Goal: Information Seeking & Learning: Learn about a topic

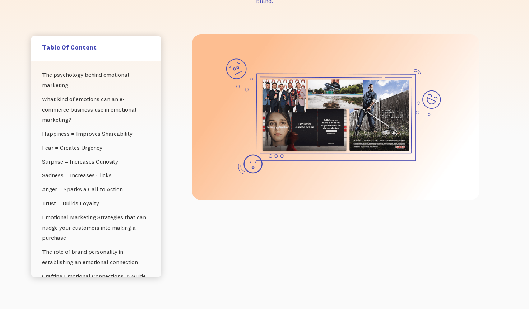
scroll to position [180, 0]
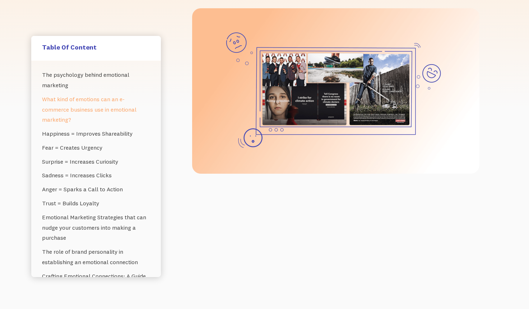
click at [66, 112] on link "What kind of emotions can an e-commerce business use in emotional marketing?" at bounding box center [96, 109] width 108 height 35
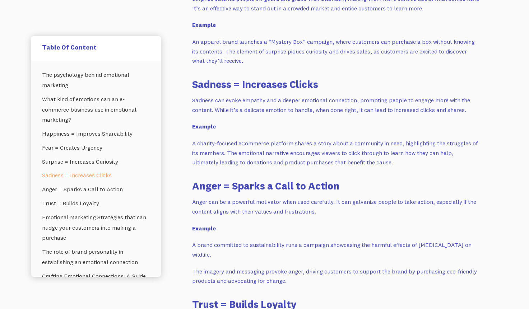
scroll to position [979, 0]
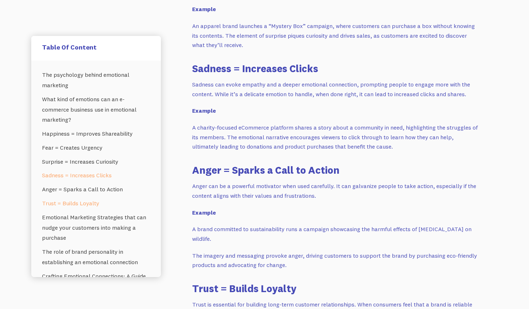
click at [82, 202] on link "Trust = Builds Loyalty" at bounding box center [96, 204] width 108 height 14
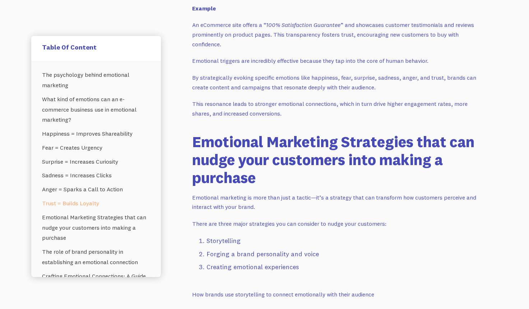
scroll to position [1333, 0]
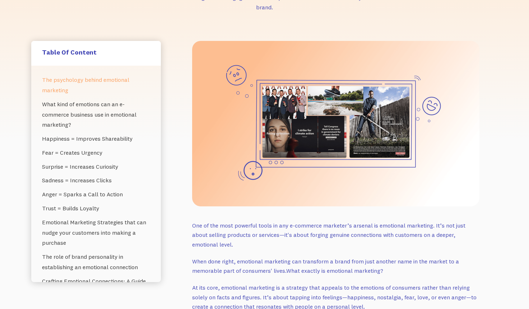
click at [86, 75] on link "The psychology behind emotional marketing" at bounding box center [96, 85] width 108 height 24
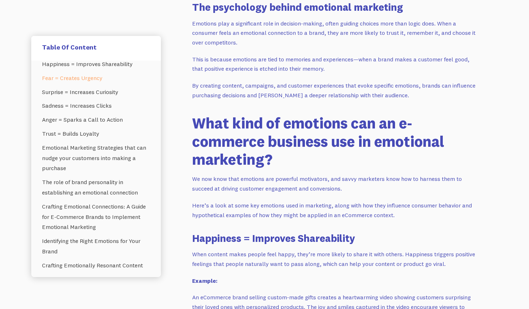
scroll to position [72, 0]
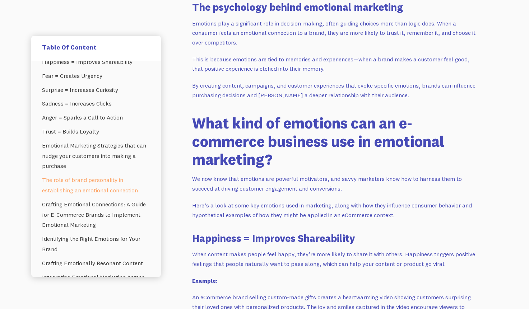
click at [88, 183] on link "The role of brand personality in establishing an emotional connection" at bounding box center [96, 186] width 108 height 24
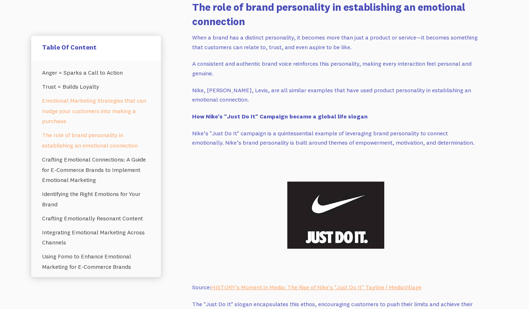
scroll to position [144, 0]
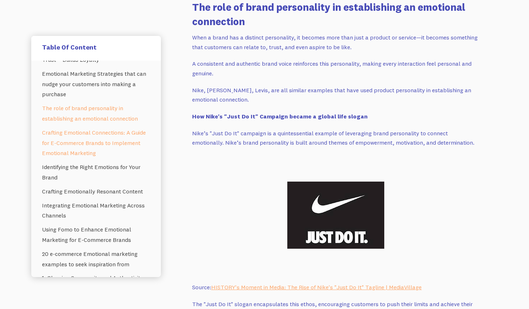
click at [89, 139] on link "Crafting Emotional Connections: A Guide for E-Commerce Brands to Implement Emot…" at bounding box center [96, 143] width 108 height 35
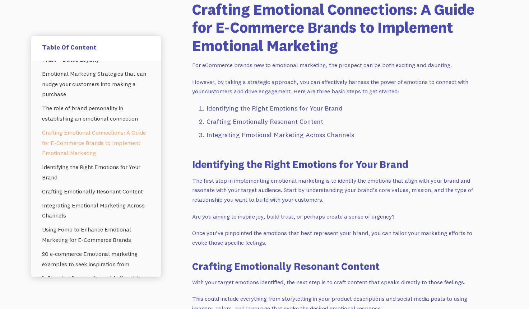
scroll to position [2623, 0]
click at [73, 209] on link "Integrating Emotional Marketing Across Channels" at bounding box center [96, 211] width 108 height 24
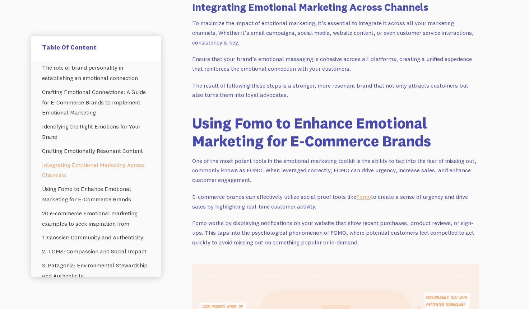
scroll to position [216, 0]
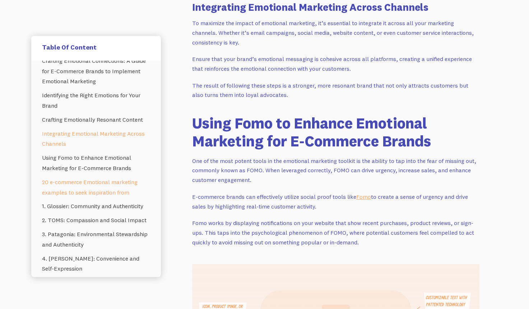
click at [88, 190] on link "20 e-commerce Emotional marketing examples to seek inspiration from" at bounding box center [96, 187] width 108 height 24
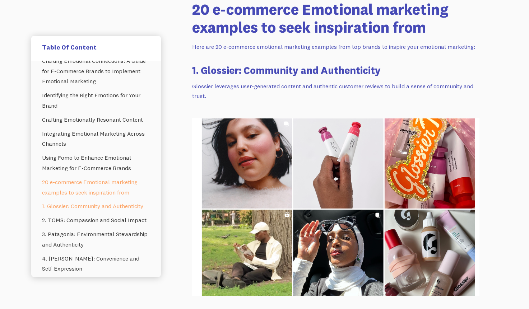
scroll to position [3504, 0]
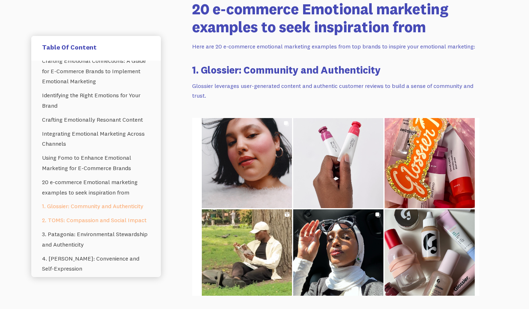
click at [83, 218] on link "2. TOMS: Compassion and Social Impact" at bounding box center [96, 221] width 108 height 14
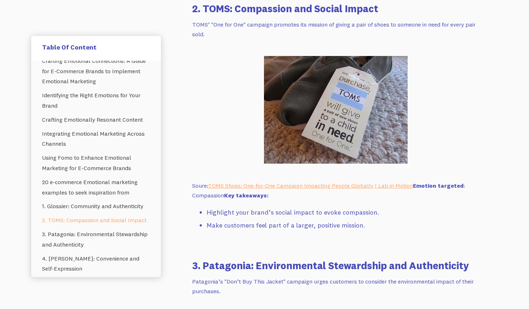
scroll to position [3885, 0]
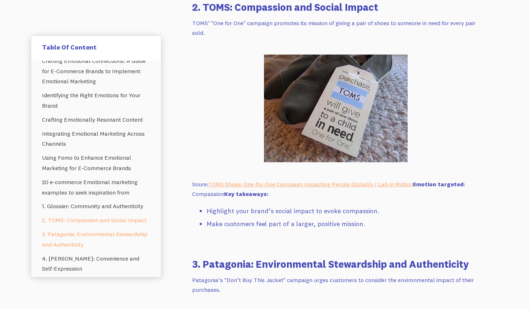
click at [82, 234] on link "3. Patagonia: Environmental Stewardship and Authenticity" at bounding box center [96, 240] width 108 height 24
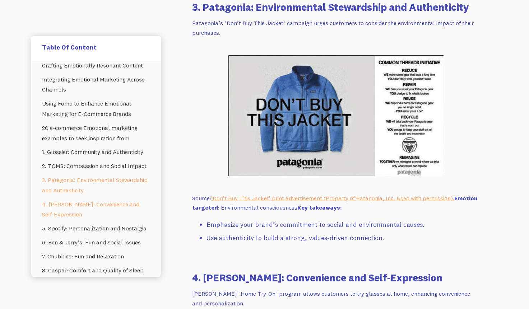
scroll to position [288, 0]
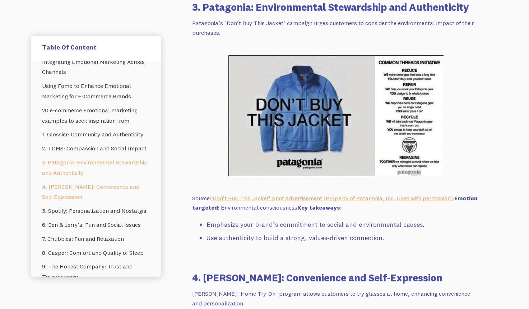
click at [86, 188] on link "4. [PERSON_NAME]: Convenience and Self-Expression" at bounding box center [96, 192] width 108 height 24
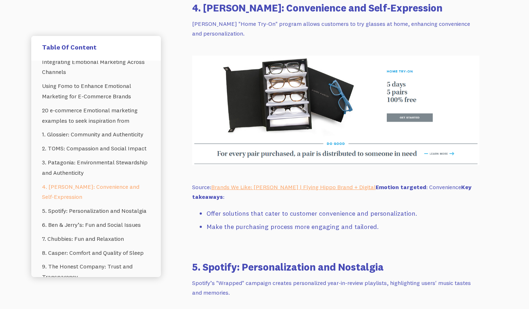
scroll to position [4413, 0]
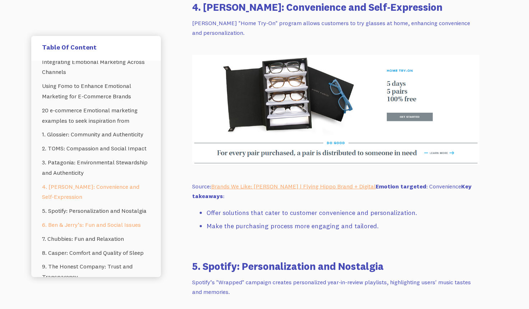
click at [88, 232] on link "6. Ben & Jerry’s: Fun and Social Issues" at bounding box center [96, 225] width 108 height 14
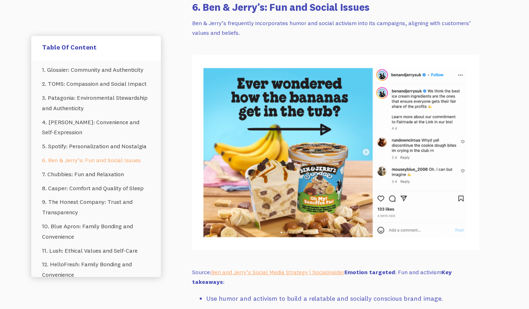
scroll to position [359, 0]
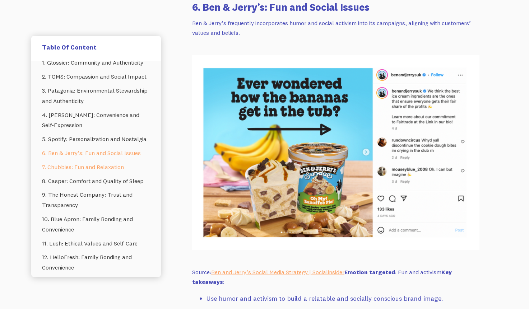
click at [81, 174] on link "7. Chubbies: Fun and Relaxation" at bounding box center [96, 167] width 108 height 14
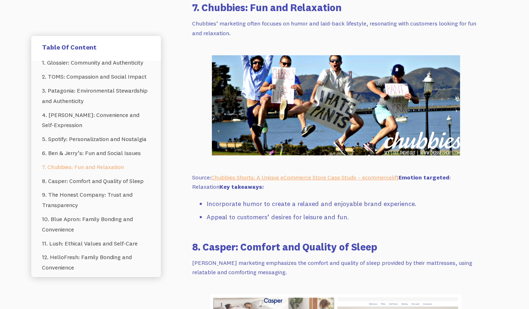
scroll to position [5301, 0]
click at [89, 205] on link "9. The Honest Company: Trust and Transparency" at bounding box center [96, 200] width 108 height 24
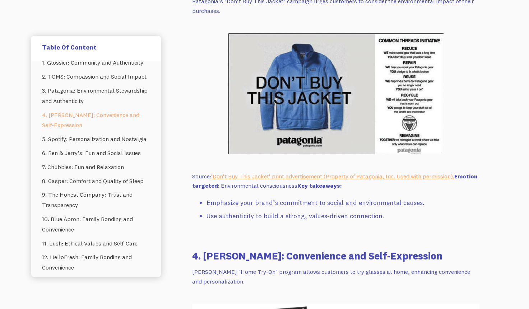
scroll to position [4163, 0]
